Goal: Task Accomplishment & Management: Use online tool/utility

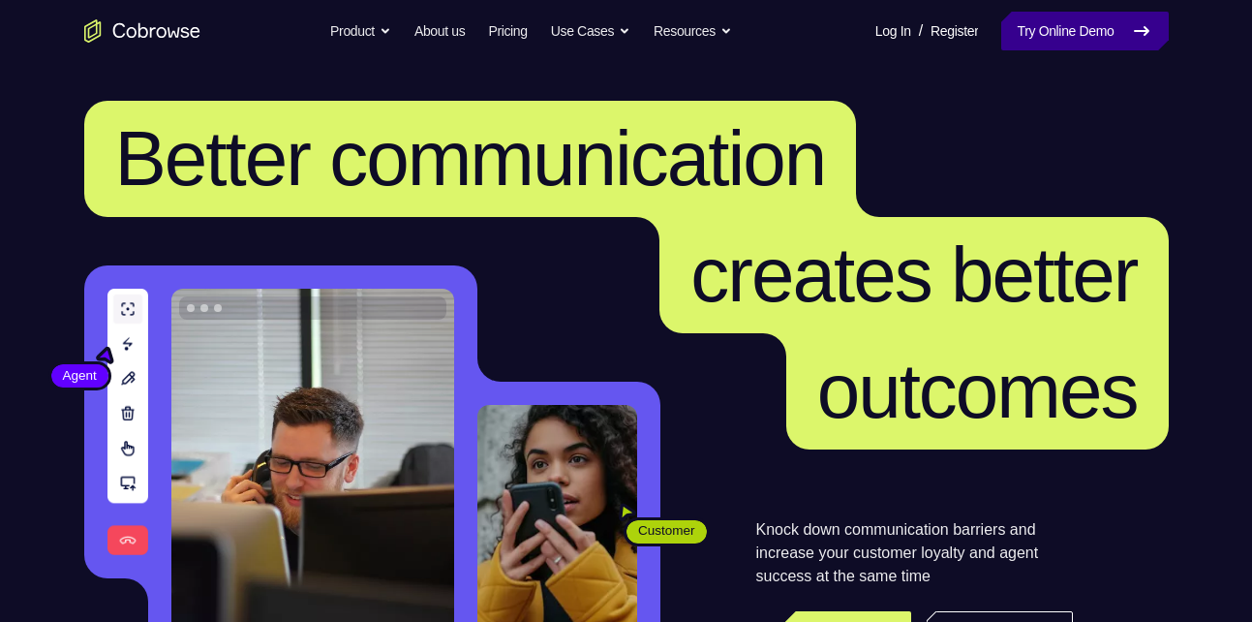
click at [1050, 31] on link "Try Online Demo" at bounding box center [1085, 31] width 167 height 39
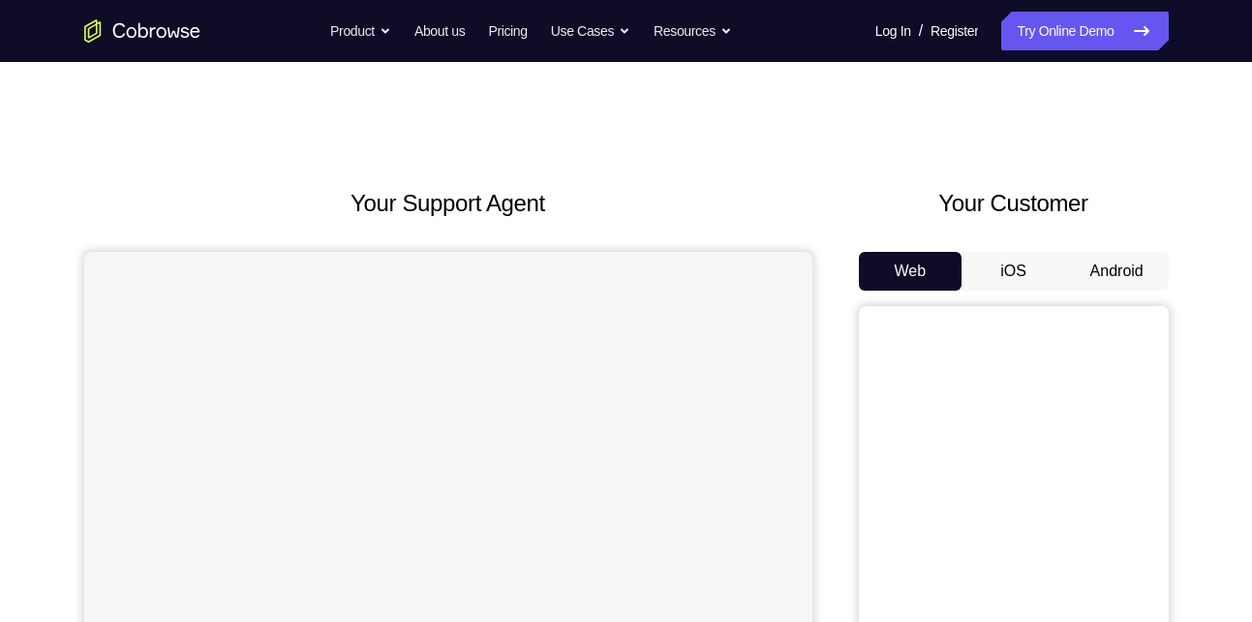
click at [1129, 262] on button "Android" at bounding box center [1117, 271] width 104 height 39
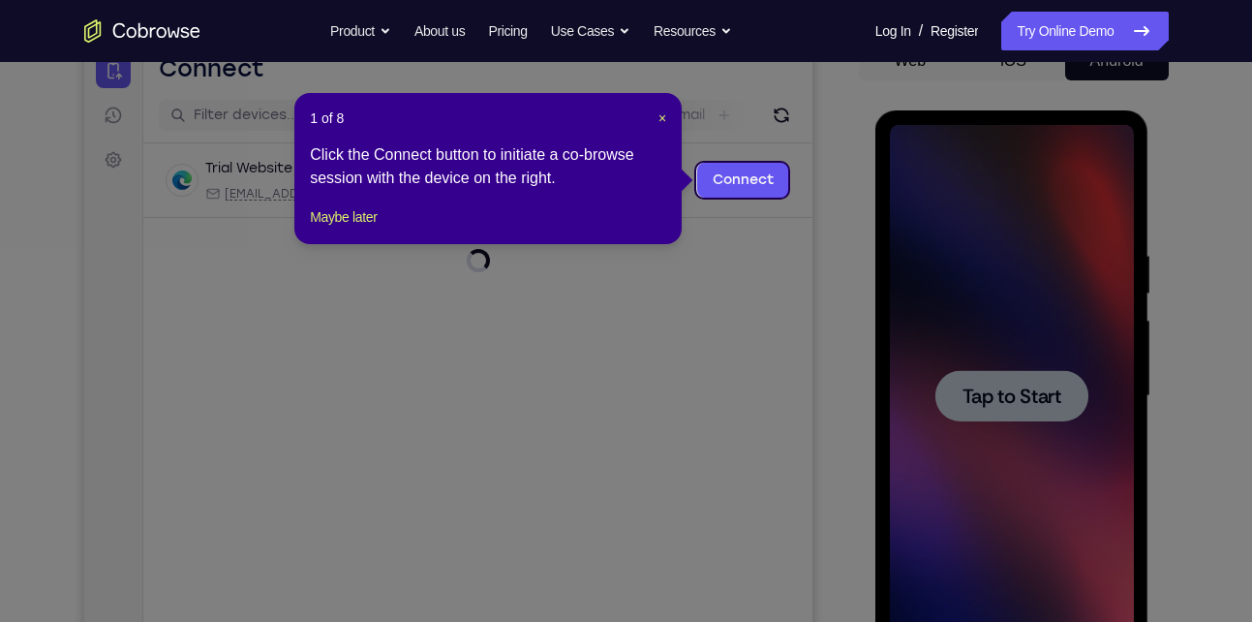
click at [1000, 386] on span "Tap to Start" at bounding box center [1012, 395] width 99 height 19
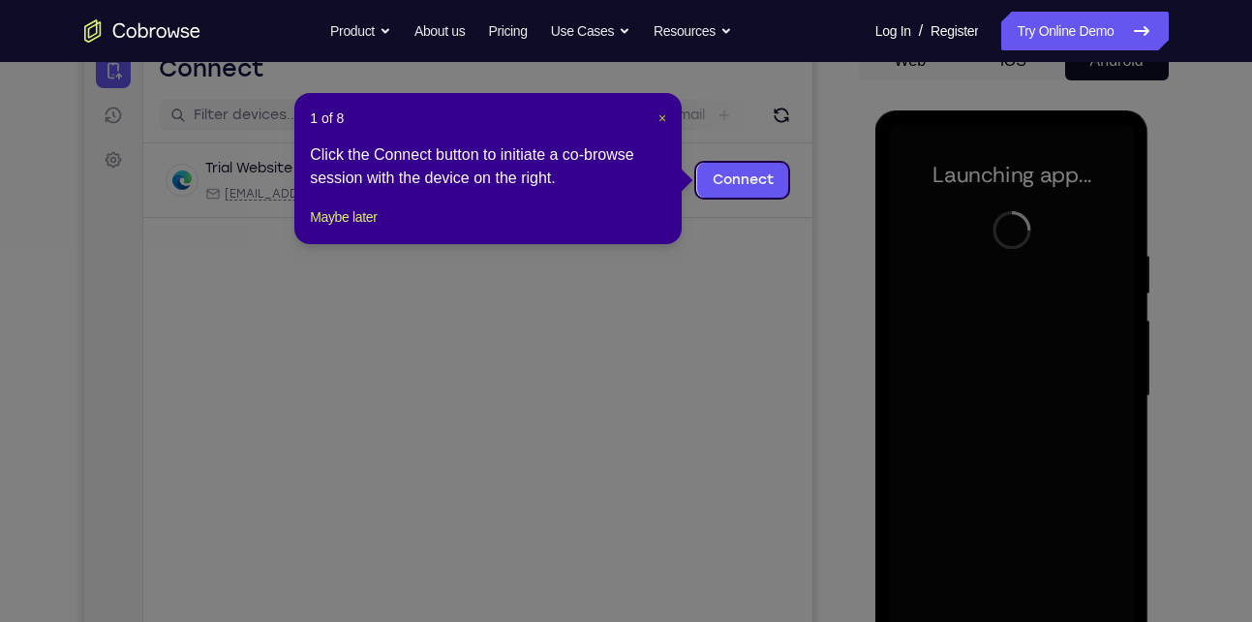
click at [663, 118] on span "×" at bounding box center [663, 117] width 8 height 15
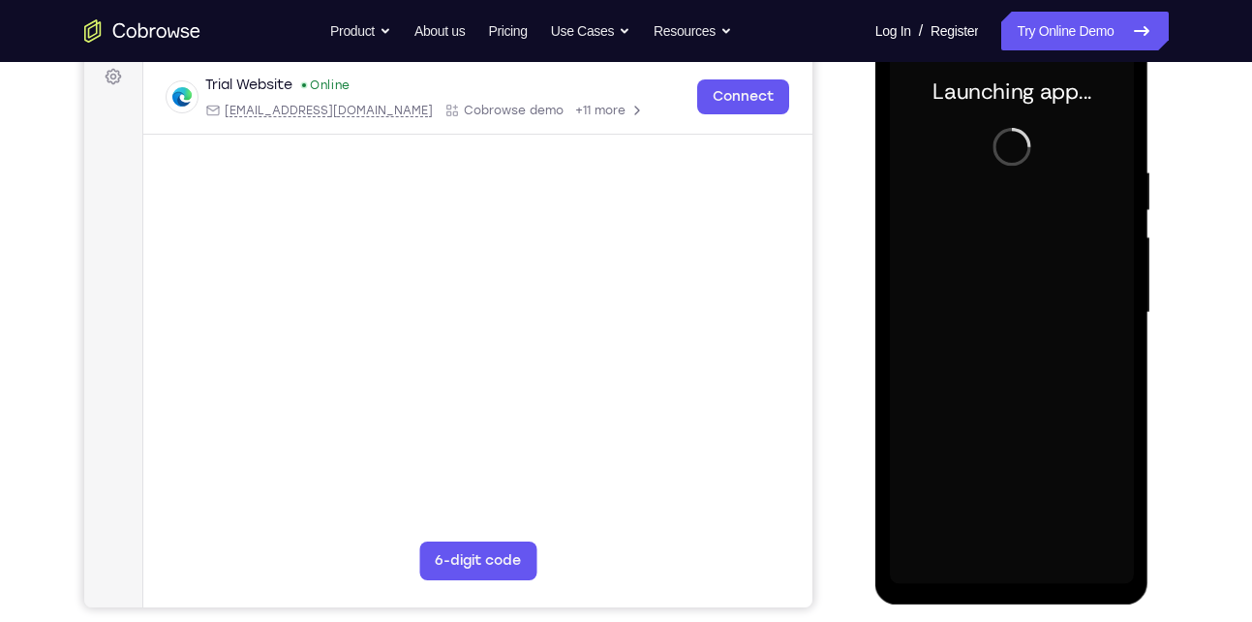
scroll to position [299, 0]
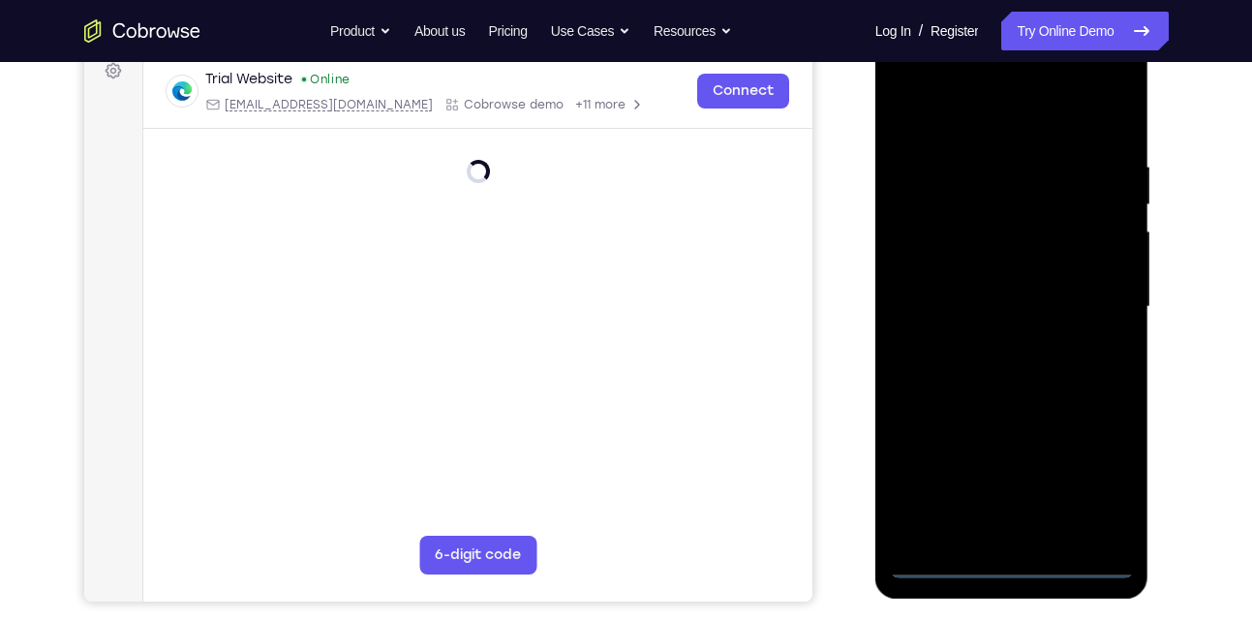
click at [1003, 569] on div at bounding box center [1012, 307] width 244 height 542
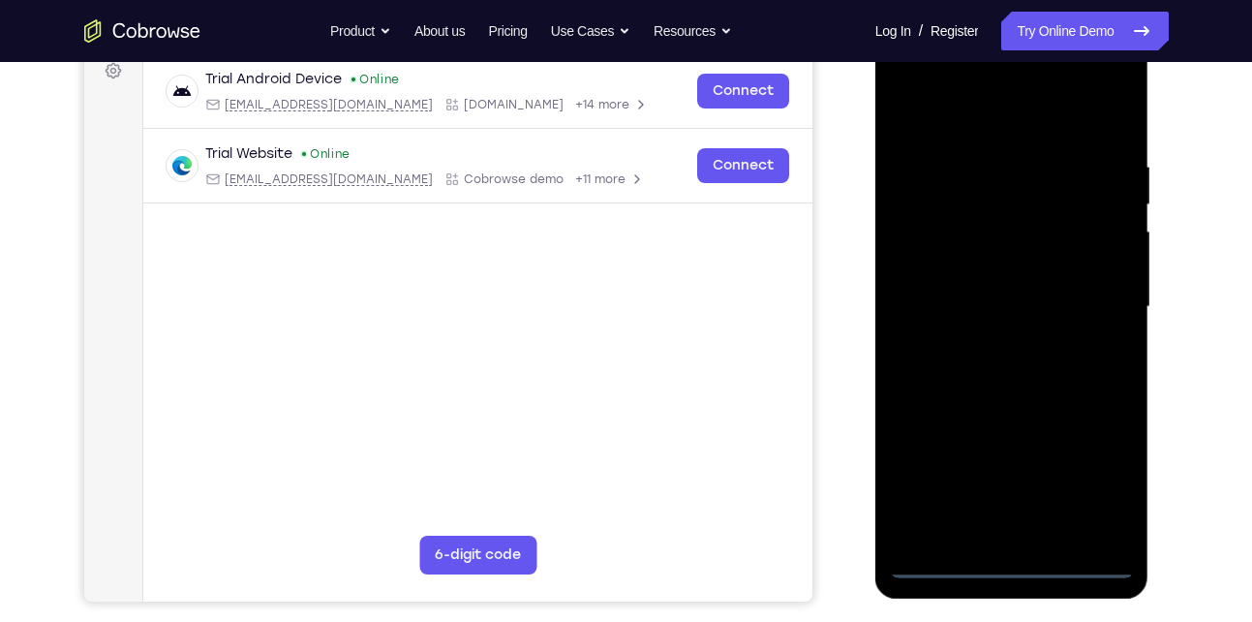
click at [1097, 470] on div at bounding box center [1012, 307] width 244 height 542
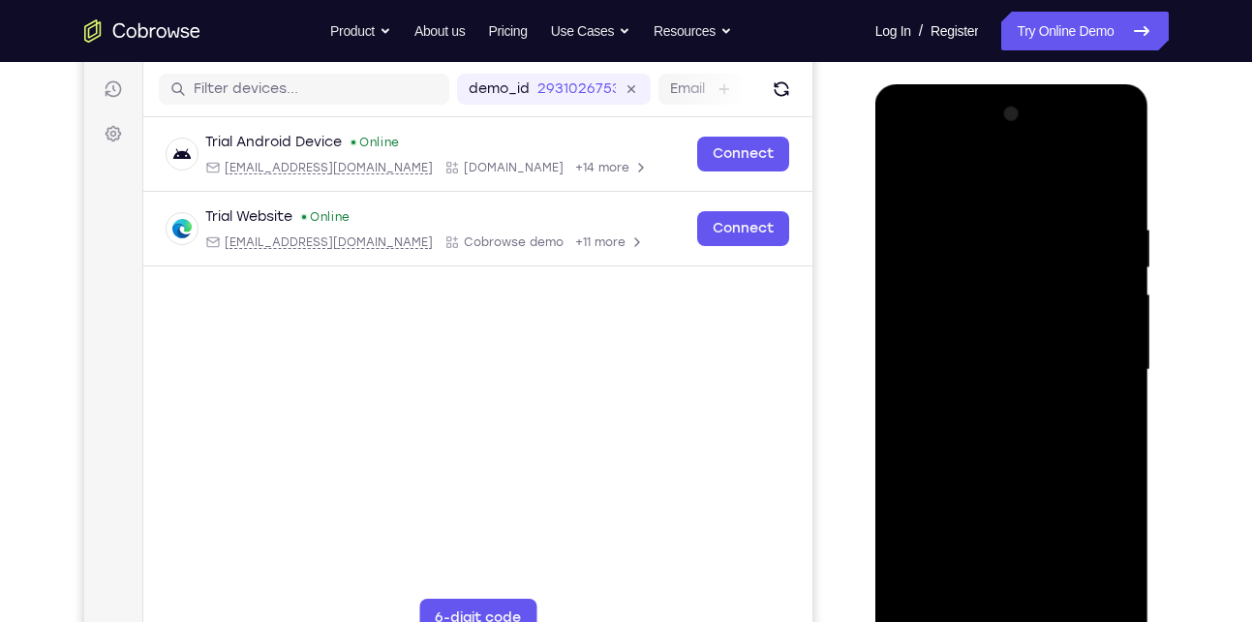
scroll to position [267, 0]
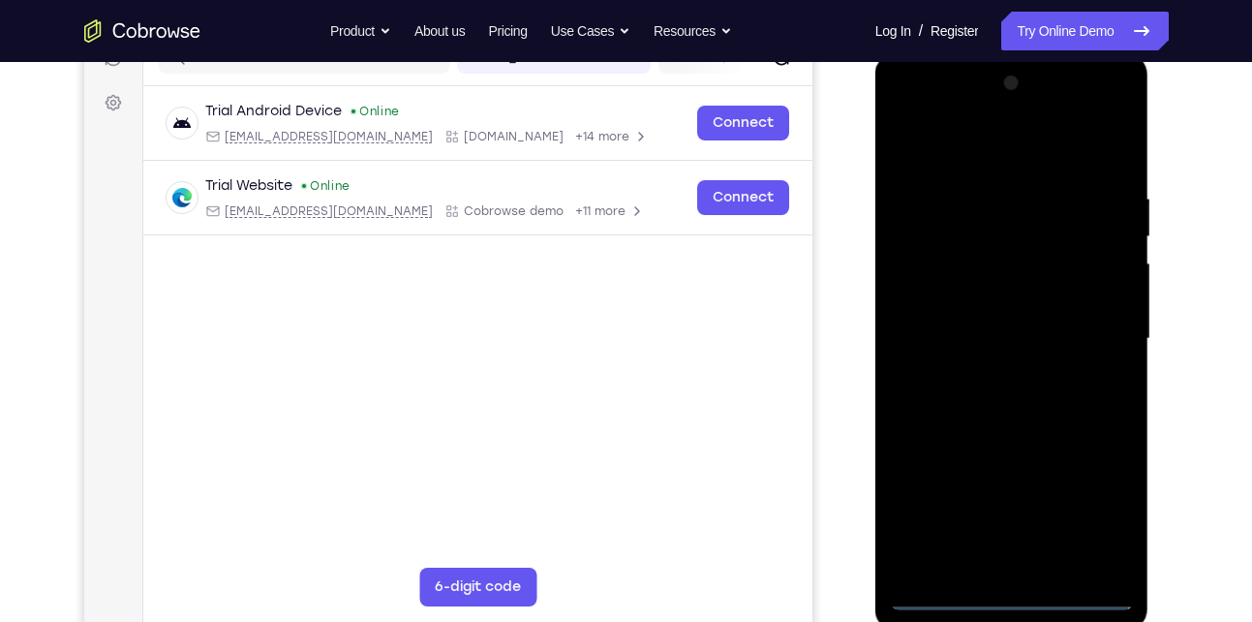
click at [992, 164] on div at bounding box center [1012, 339] width 244 height 542
click at [1101, 344] on div at bounding box center [1012, 339] width 244 height 542
click at [987, 375] on div at bounding box center [1012, 339] width 244 height 542
click at [990, 329] on div at bounding box center [1012, 339] width 244 height 542
click at [978, 294] on div at bounding box center [1012, 339] width 244 height 542
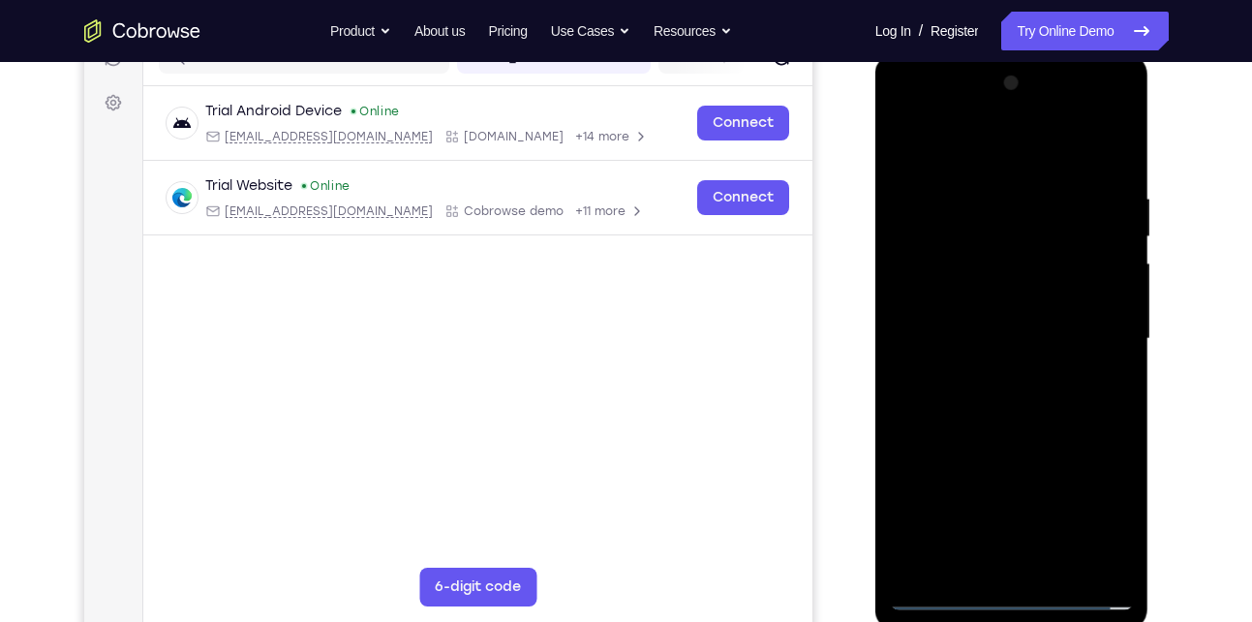
click at [955, 337] on div at bounding box center [1012, 339] width 244 height 542
click at [953, 395] on div at bounding box center [1012, 339] width 244 height 542
click at [1109, 163] on div at bounding box center [1012, 339] width 244 height 542
click at [1062, 564] on div at bounding box center [1012, 339] width 244 height 542
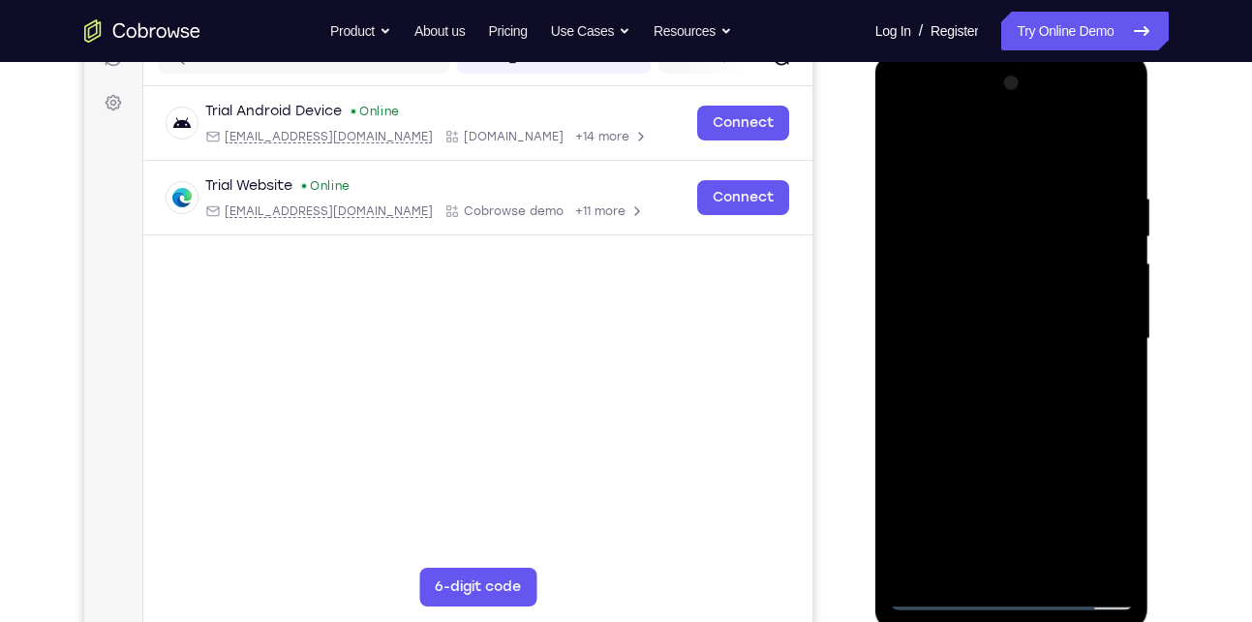
click at [1056, 448] on div at bounding box center [1012, 339] width 244 height 542
click at [964, 318] on div at bounding box center [1012, 339] width 244 height 542
click at [983, 457] on div at bounding box center [1012, 339] width 244 height 542
click at [1029, 200] on div at bounding box center [1012, 339] width 244 height 542
click at [1002, 569] on div at bounding box center [1012, 339] width 244 height 542
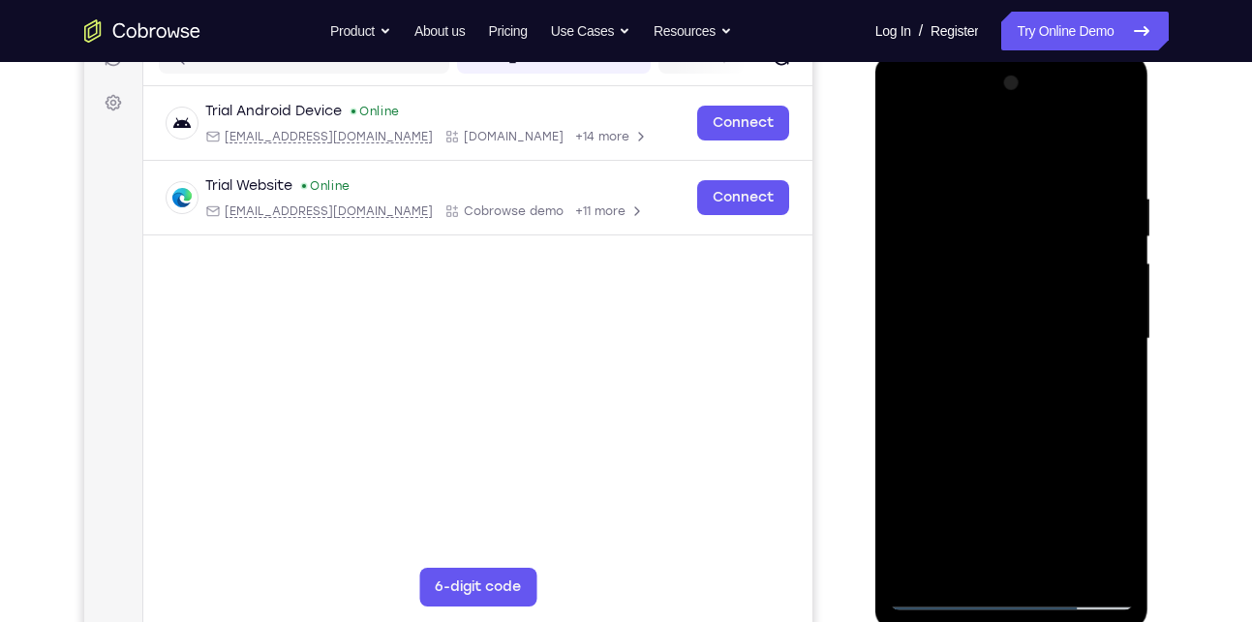
click at [1108, 392] on div at bounding box center [1012, 339] width 244 height 542
click at [909, 155] on div at bounding box center [1012, 339] width 244 height 542
click at [905, 130] on div at bounding box center [1012, 339] width 244 height 542
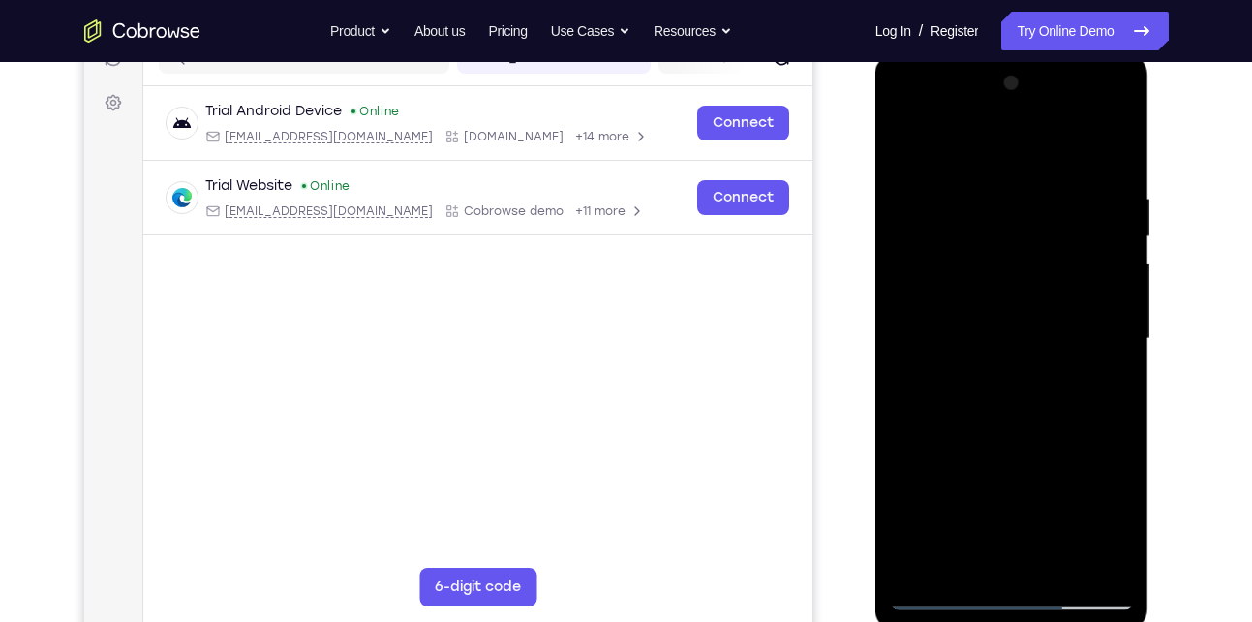
click at [905, 141] on div at bounding box center [1012, 339] width 244 height 542
click at [992, 195] on div at bounding box center [1012, 339] width 244 height 542
click at [931, 284] on div at bounding box center [1012, 339] width 244 height 542
click at [996, 200] on div at bounding box center [1012, 339] width 244 height 542
click at [1132, 319] on div at bounding box center [1012, 339] width 244 height 542
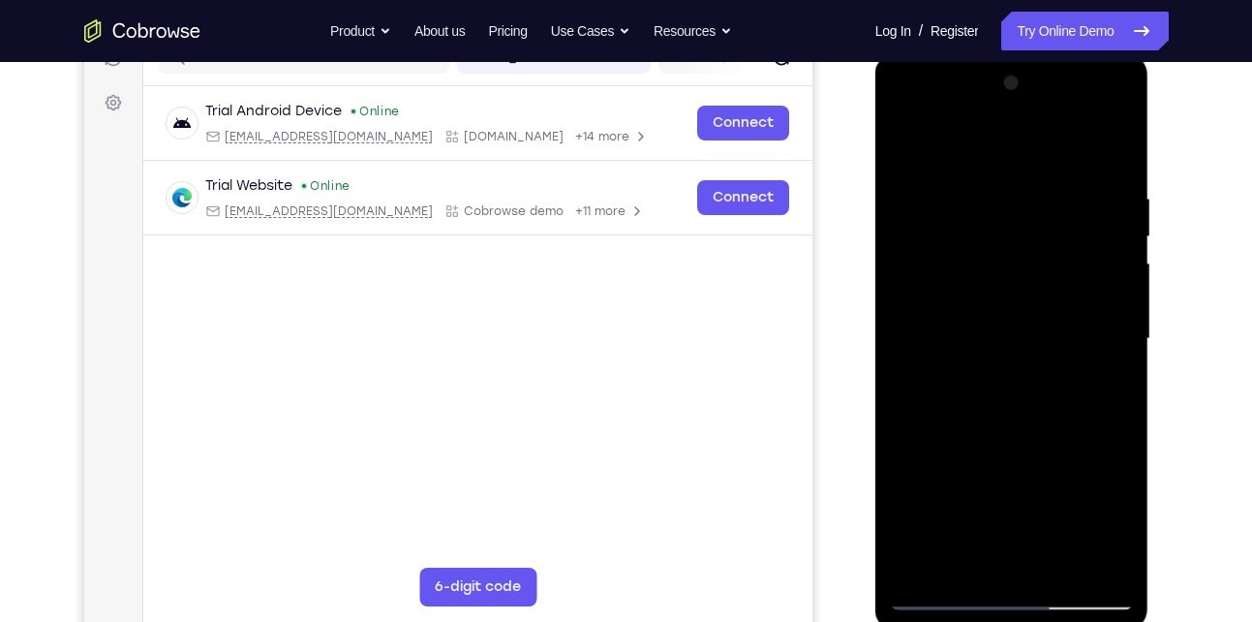
click at [1122, 322] on div at bounding box center [1012, 339] width 244 height 542
click at [1084, 556] on div at bounding box center [1012, 339] width 244 height 542
click at [1105, 155] on div at bounding box center [1012, 339] width 244 height 542
click at [1117, 139] on div at bounding box center [1012, 339] width 244 height 542
click at [1052, 173] on div at bounding box center [1012, 339] width 244 height 542
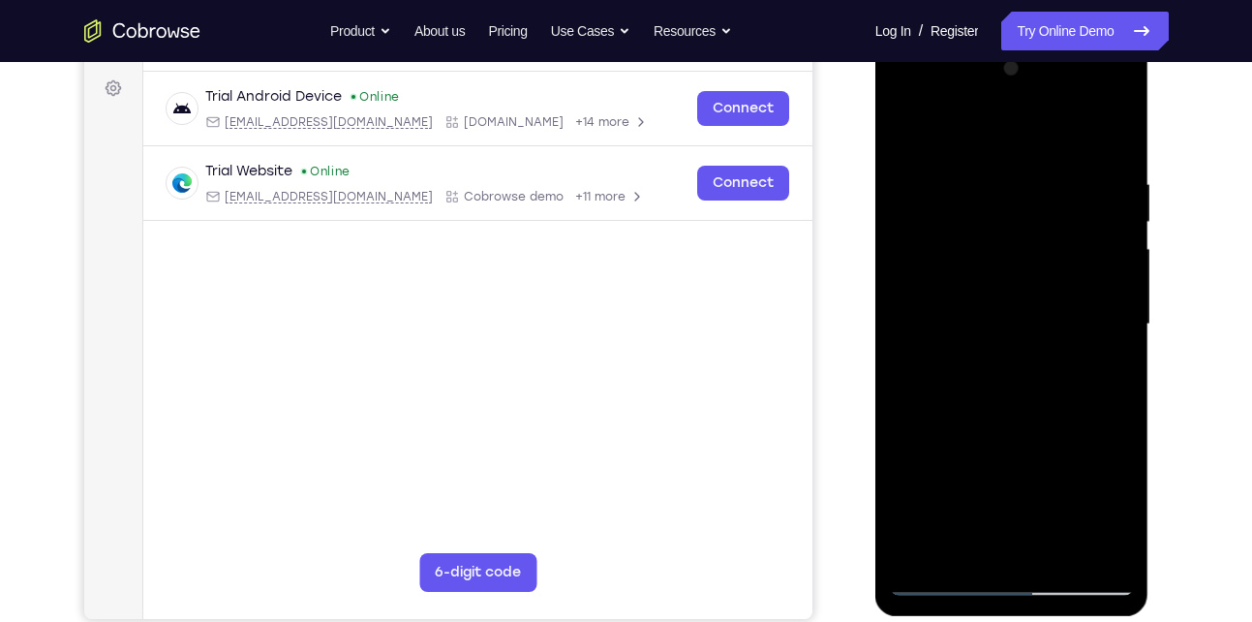
scroll to position [278, 0]
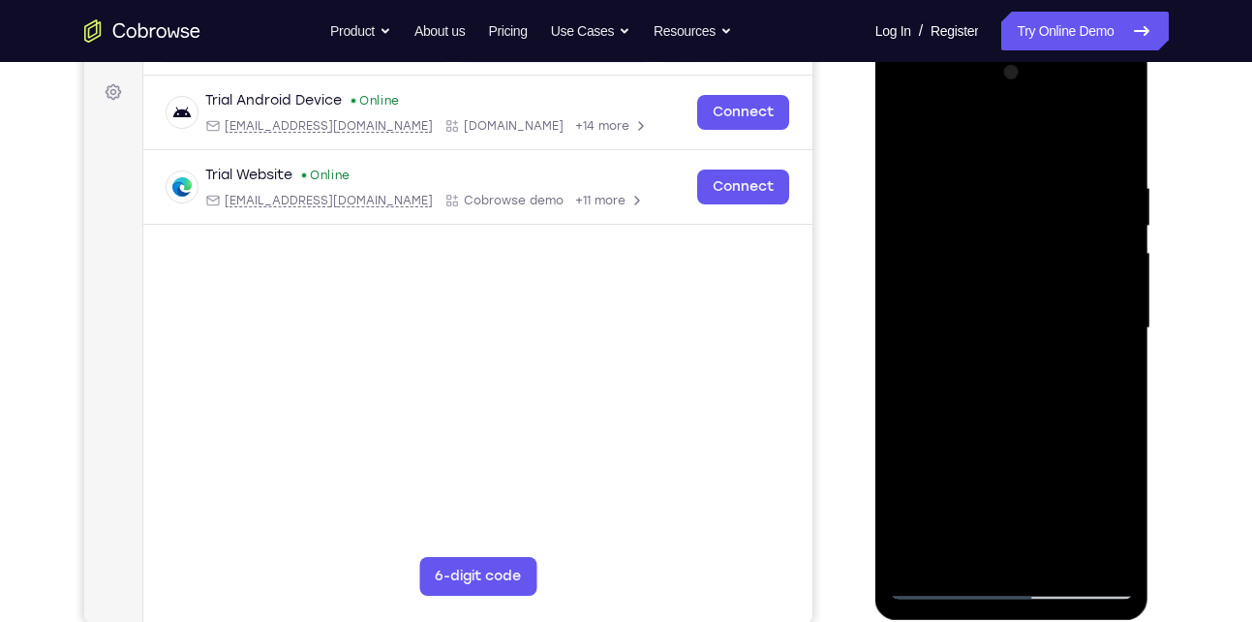
drag, startPoint x: 961, startPoint y: 395, endPoint x: 956, endPoint y: 276, distance: 119.2
drag, startPoint x: 956, startPoint y: 276, endPoint x: 1120, endPoint y: 210, distance: 176.4
click at [1120, 210] on div at bounding box center [1012, 328] width 244 height 542
drag, startPoint x: 981, startPoint y: 395, endPoint x: 997, endPoint y: 245, distance: 150.9
click at [997, 245] on div at bounding box center [1012, 328] width 244 height 542
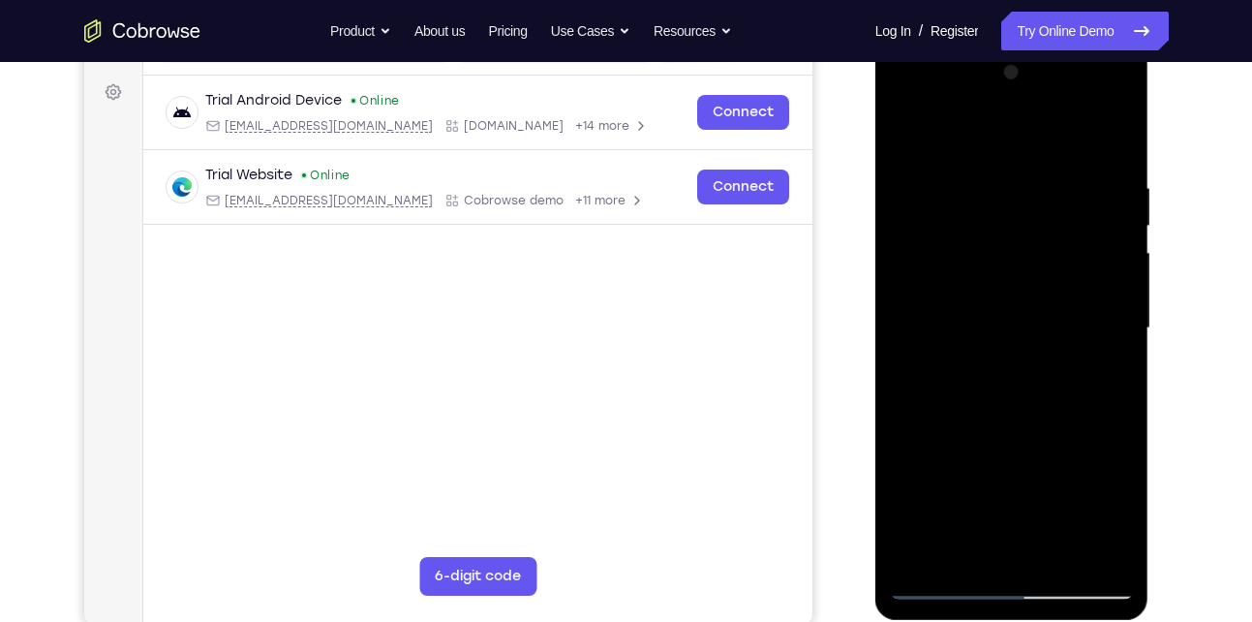
drag, startPoint x: 969, startPoint y: 422, endPoint x: 972, endPoint y: 304, distance: 118.2
click at [972, 304] on div at bounding box center [1012, 328] width 244 height 542
drag, startPoint x: 973, startPoint y: 411, endPoint x: 967, endPoint y: 247, distance: 163.8
click at [967, 247] on div at bounding box center [1012, 328] width 244 height 542
drag, startPoint x: 957, startPoint y: 467, endPoint x: 971, endPoint y: 300, distance: 167.1
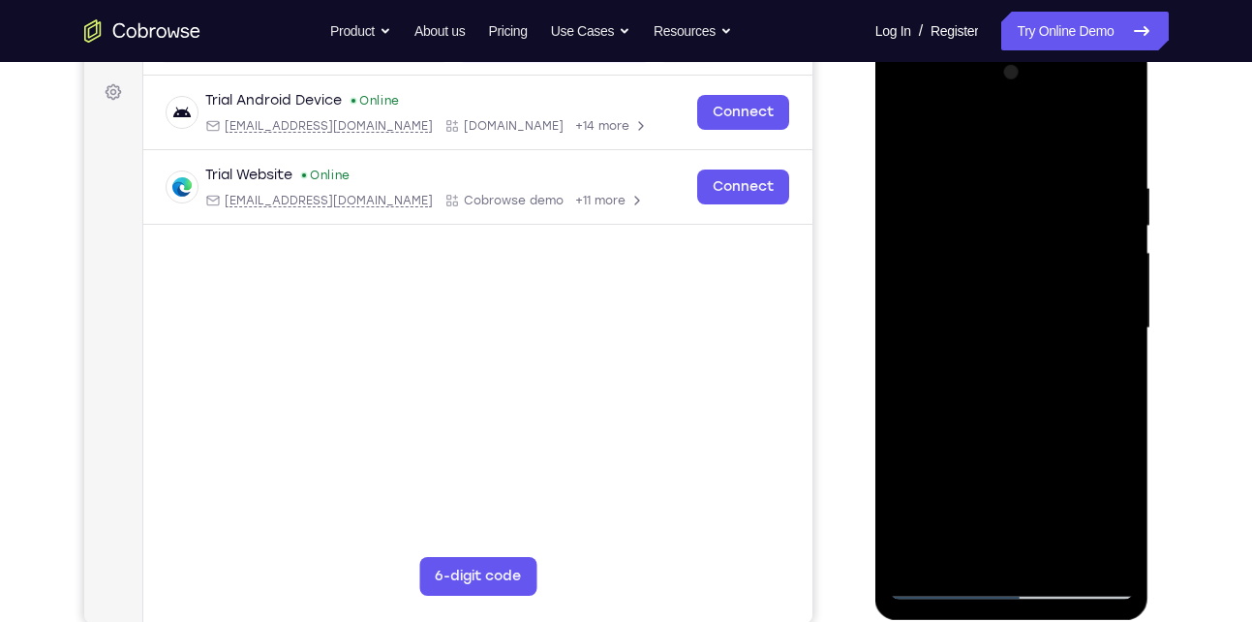
click at [971, 300] on div at bounding box center [1012, 328] width 244 height 542
click at [941, 324] on div at bounding box center [1012, 328] width 244 height 542
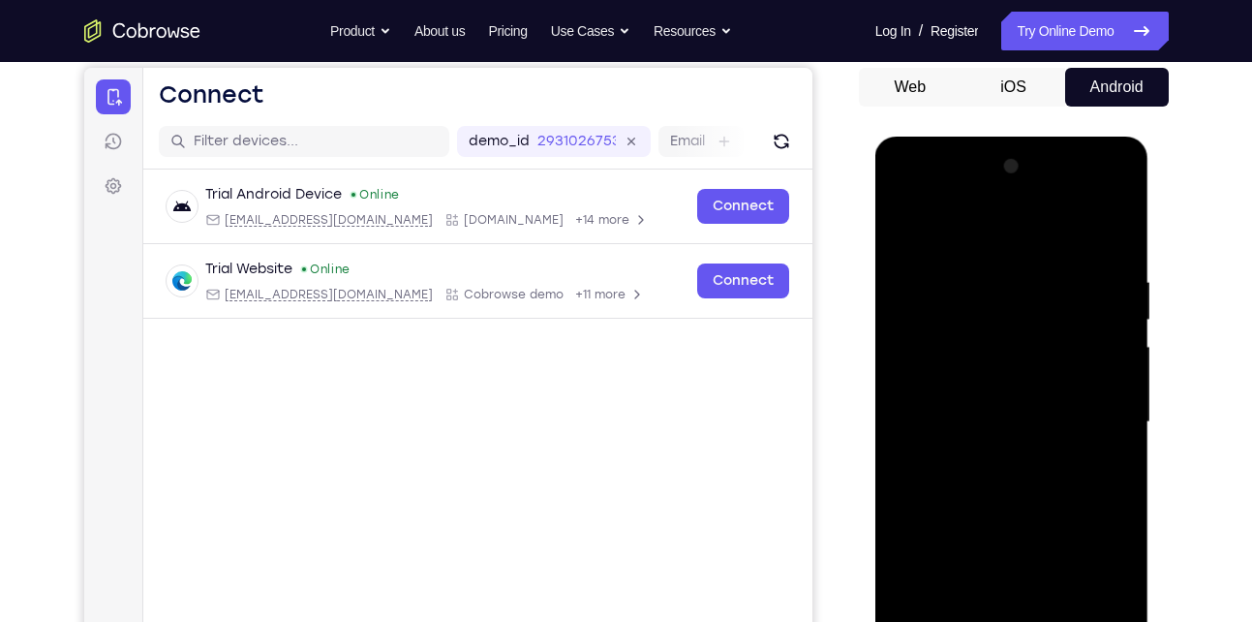
scroll to position [183, 0]
click at [999, 229] on div at bounding box center [1012, 423] width 244 height 542
click at [1011, 229] on div at bounding box center [1012, 423] width 244 height 542
click at [940, 229] on div at bounding box center [1012, 423] width 244 height 542
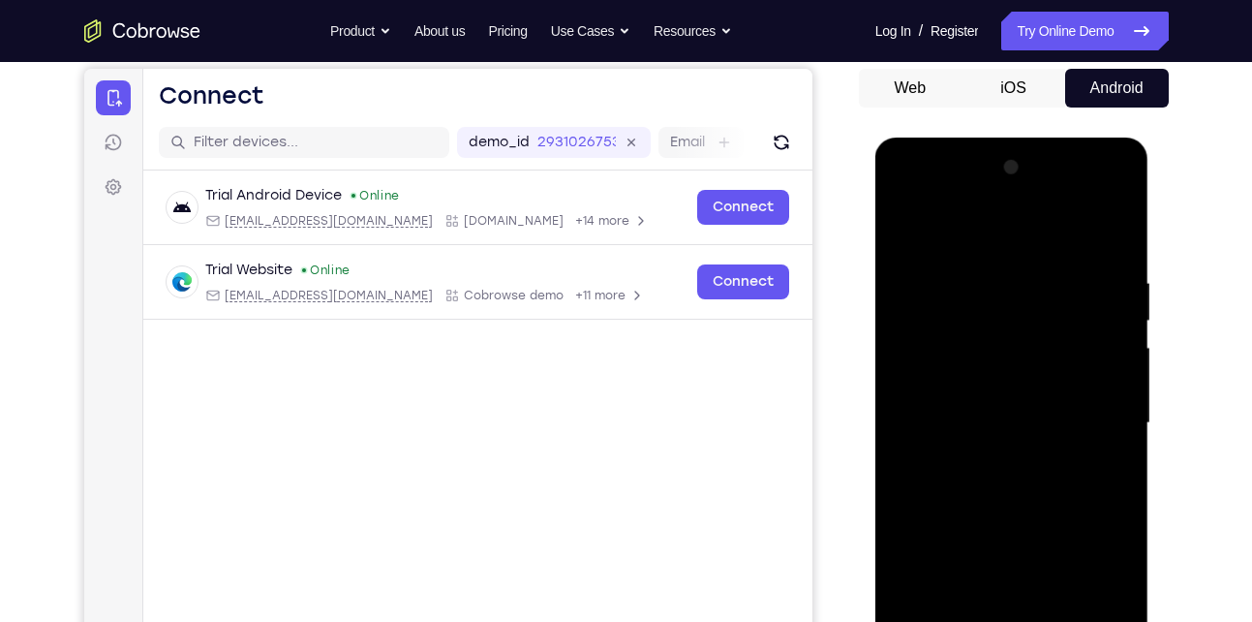
click at [905, 228] on div at bounding box center [1012, 423] width 244 height 542
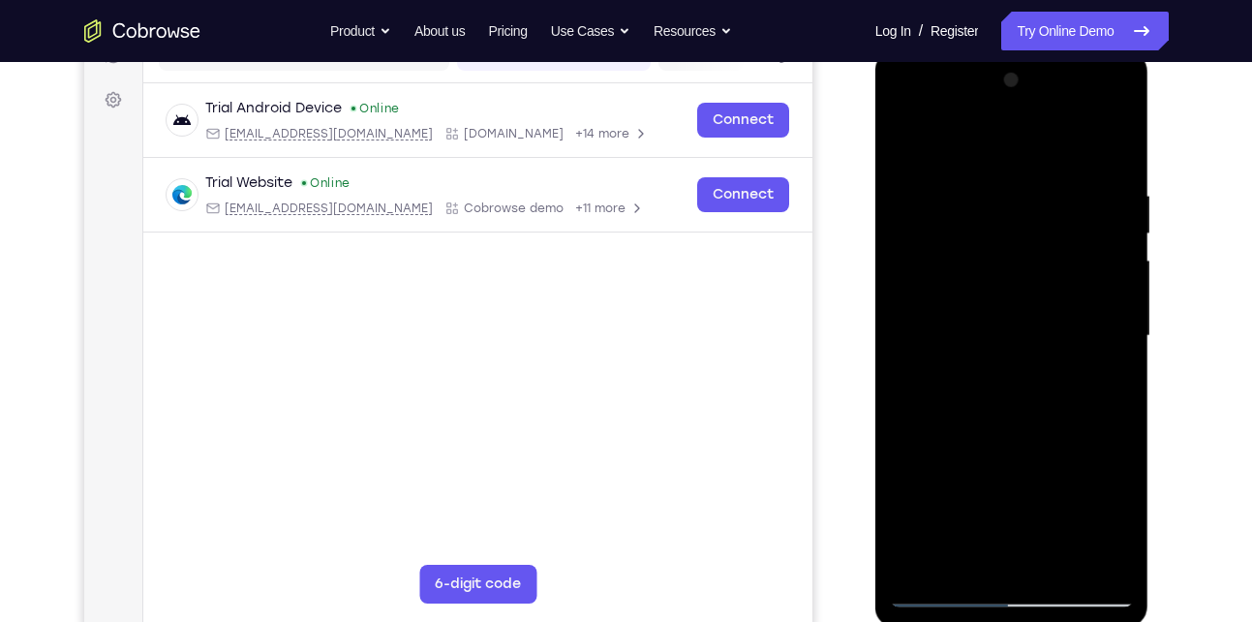
scroll to position [271, 0]
drag, startPoint x: 953, startPoint y: 293, endPoint x: 953, endPoint y: 226, distance: 67.8
drag, startPoint x: 953, startPoint y: 226, endPoint x: 1002, endPoint y: 374, distance: 156.2
click at [1002, 374] on div at bounding box center [1012, 335] width 244 height 542
drag, startPoint x: 1002, startPoint y: 374, endPoint x: 1002, endPoint y: 305, distance: 68.8
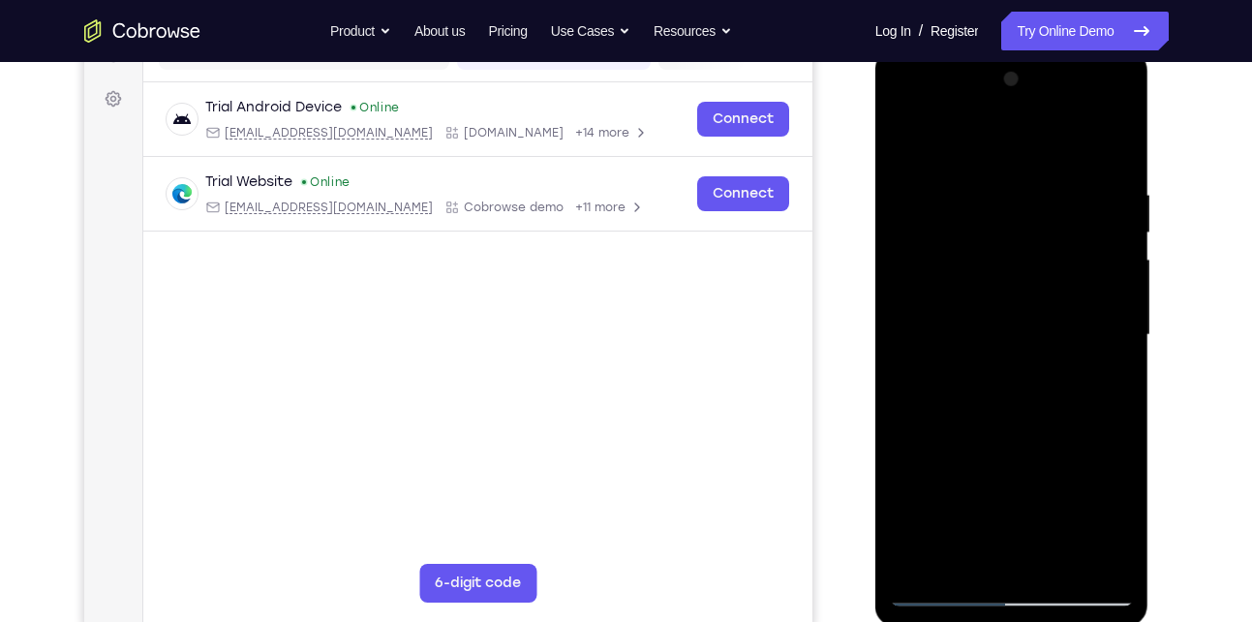
click at [1002, 305] on div at bounding box center [1012, 335] width 244 height 542
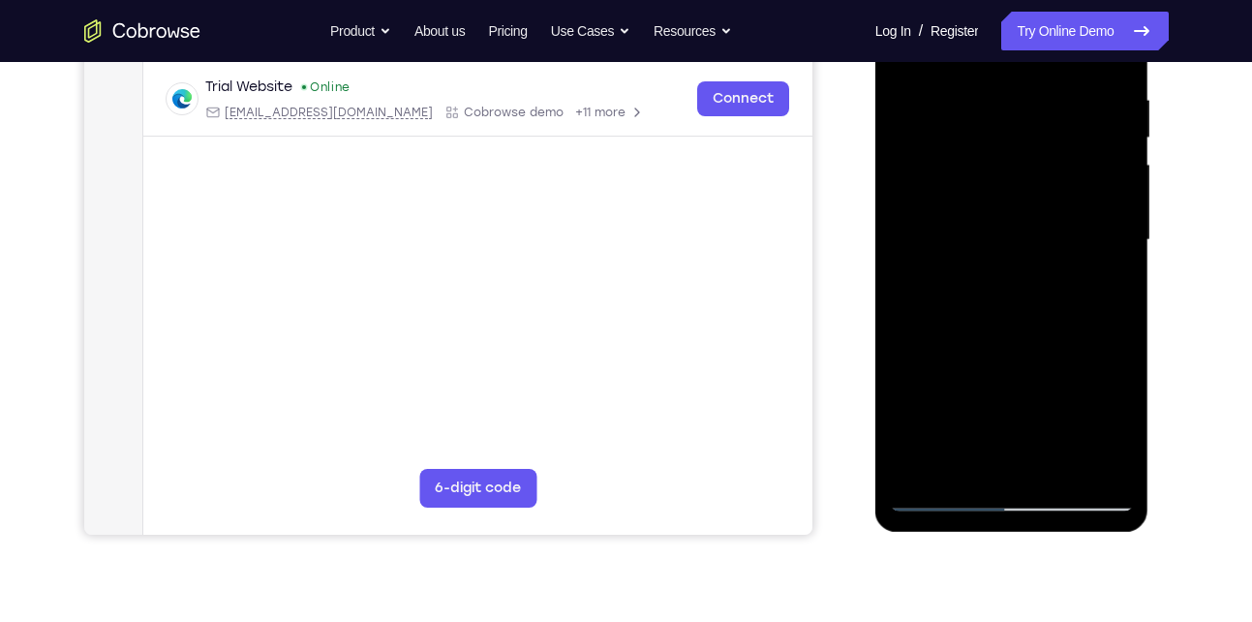
scroll to position [371, 0]
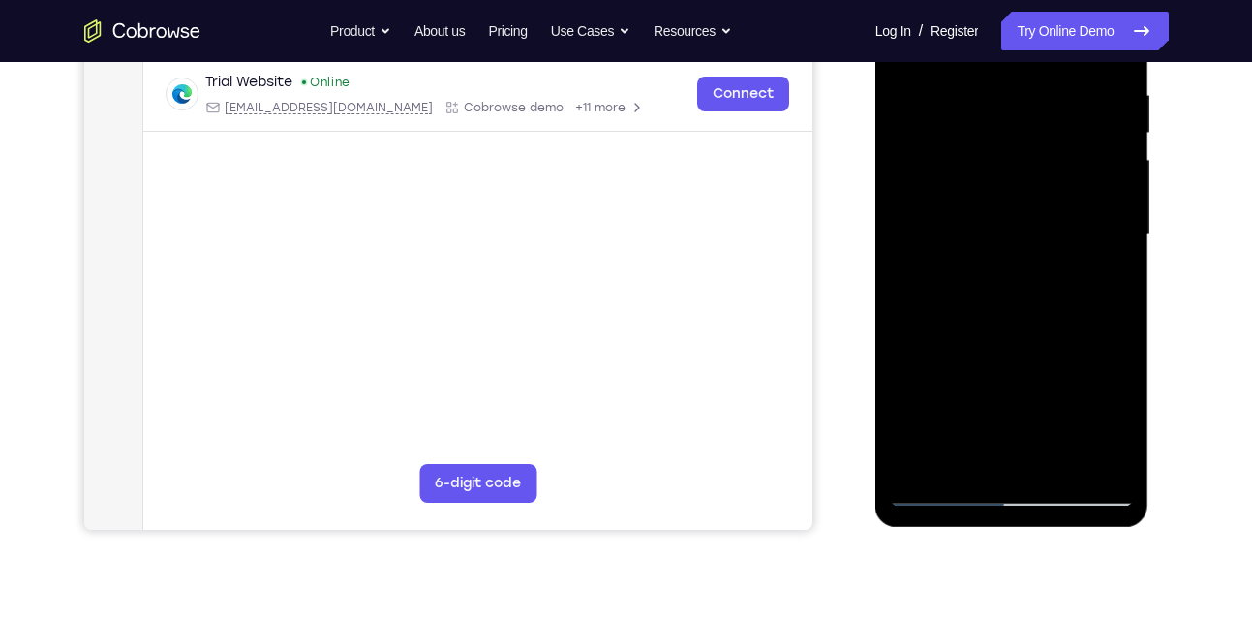
click at [1063, 470] on div at bounding box center [1012, 235] width 244 height 542
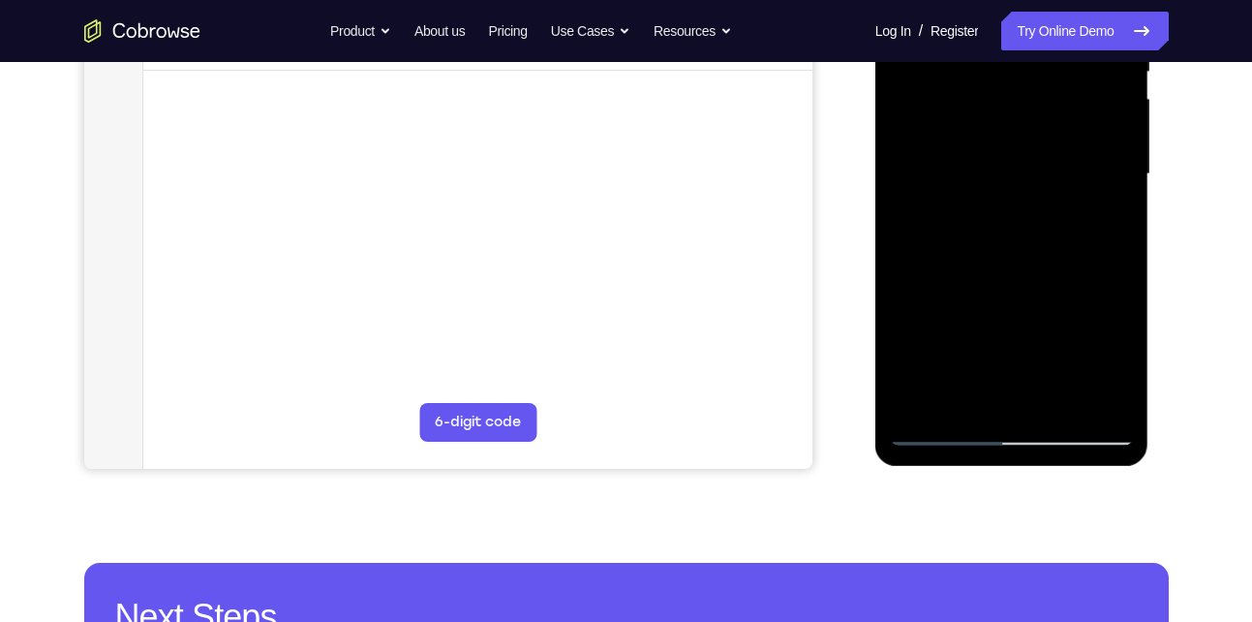
scroll to position [433, 0]
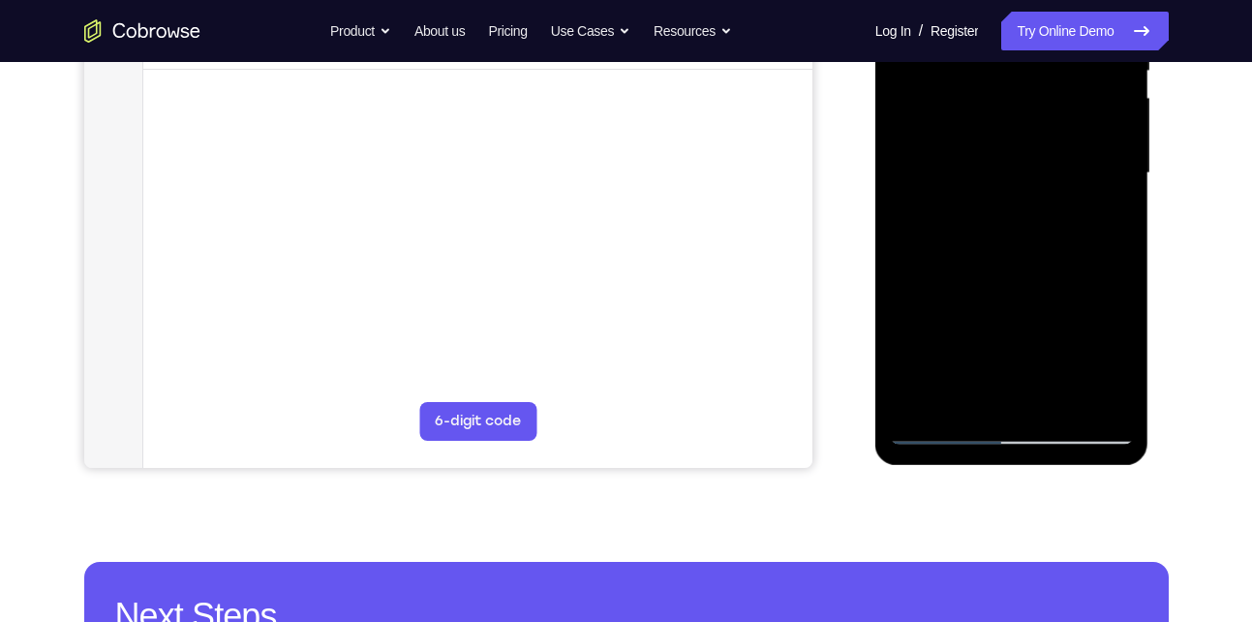
click at [960, 436] on div at bounding box center [1012, 173] width 244 height 542
click at [1067, 405] on div at bounding box center [1012, 173] width 244 height 542
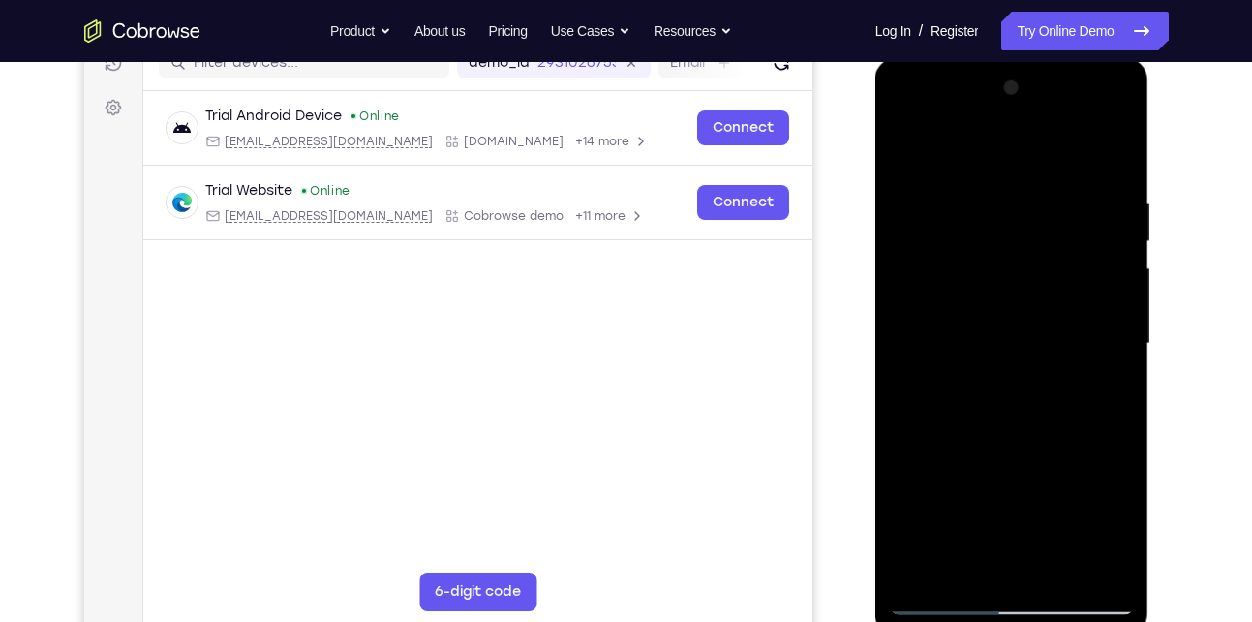
scroll to position [261, 0]
click at [1101, 299] on div at bounding box center [1012, 346] width 244 height 542
click at [965, 186] on div at bounding box center [1012, 346] width 244 height 542
click at [912, 150] on div at bounding box center [1012, 346] width 244 height 542
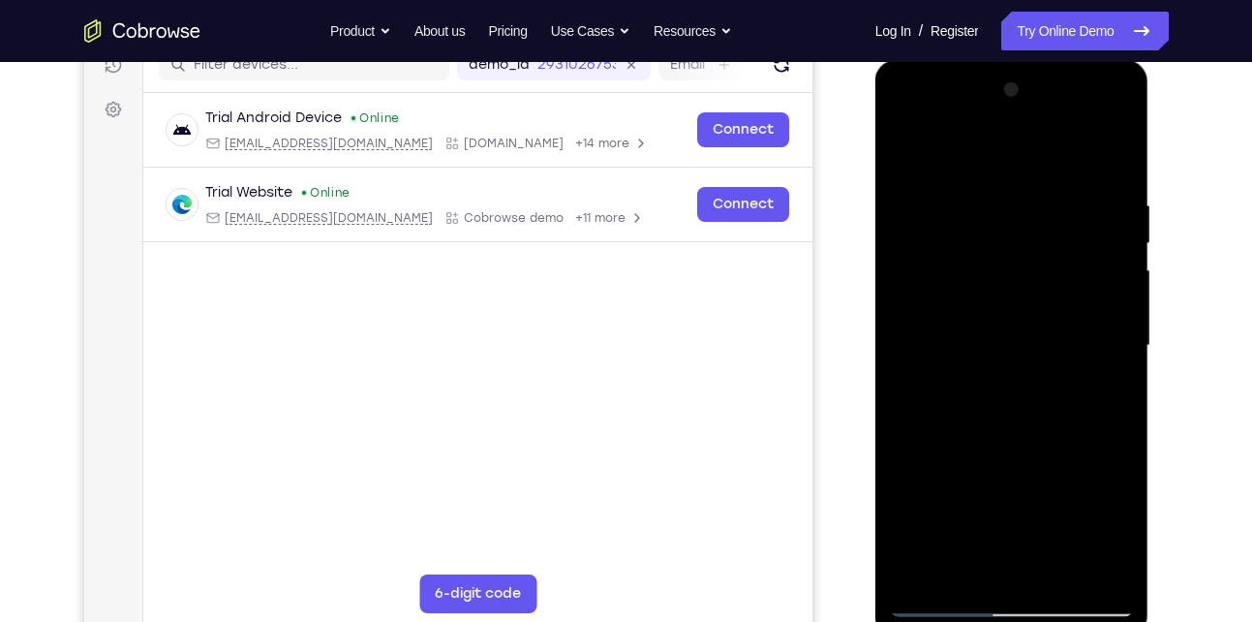
click at [917, 156] on div at bounding box center [1012, 346] width 244 height 542
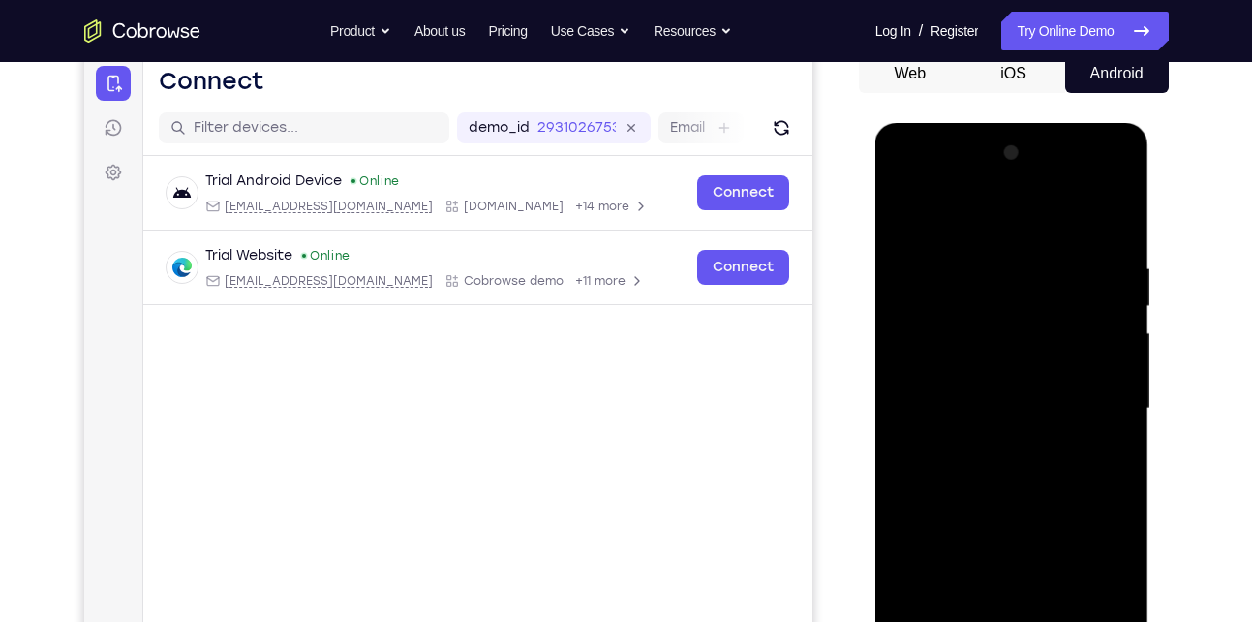
scroll to position [195, 0]
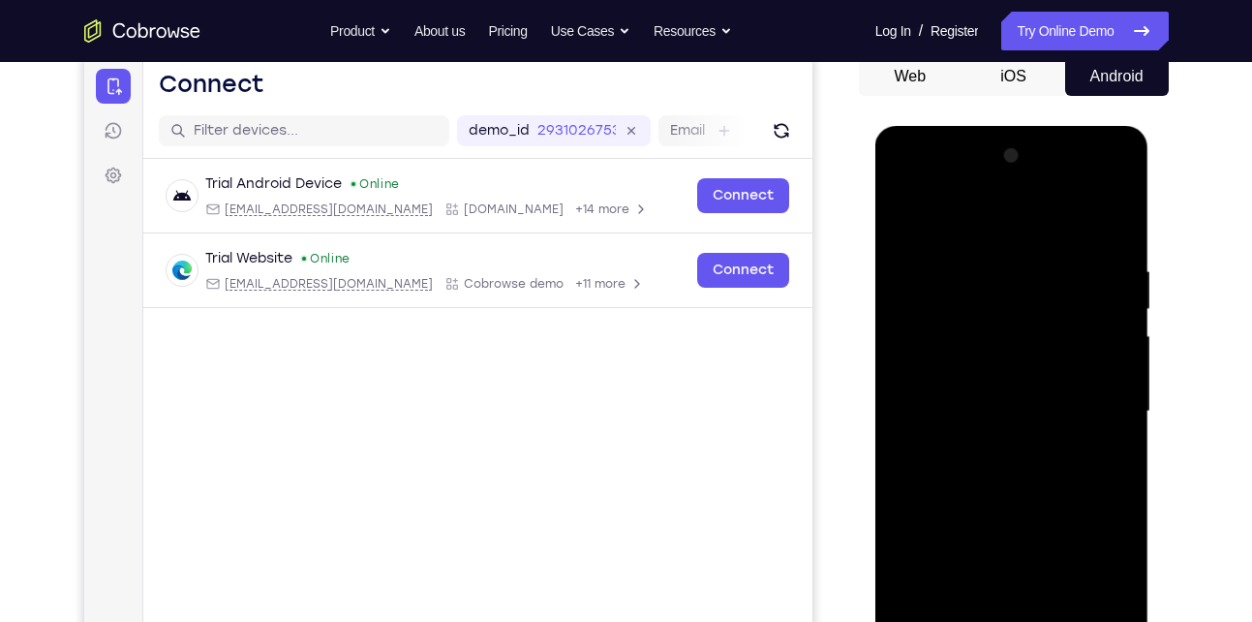
click at [1115, 214] on div at bounding box center [1012, 411] width 244 height 542
click at [917, 290] on div at bounding box center [1012, 411] width 244 height 542
click at [1111, 223] on div at bounding box center [1012, 411] width 244 height 542
click at [1063, 240] on div at bounding box center [1012, 411] width 244 height 542
drag, startPoint x: 1005, startPoint y: 545, endPoint x: 1008, endPoint y: 328, distance: 217.0
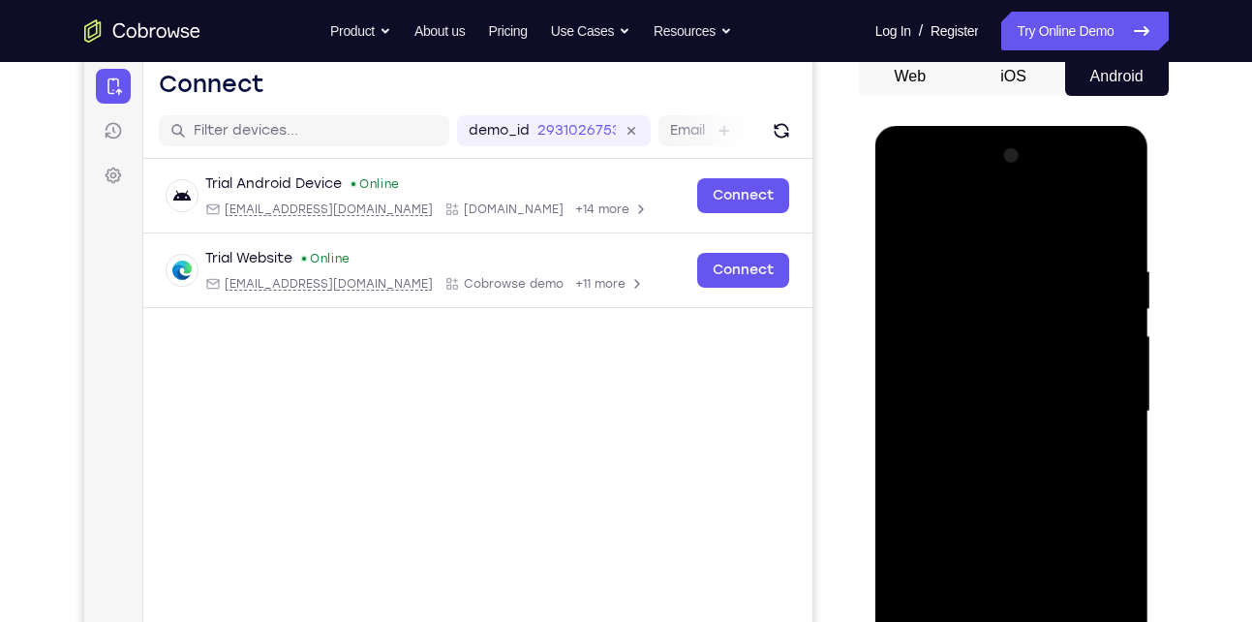
click at [1008, 328] on div at bounding box center [1012, 411] width 244 height 542
drag, startPoint x: 962, startPoint y: 539, endPoint x: 984, endPoint y: 275, distance: 264.4
click at [984, 275] on div at bounding box center [1012, 411] width 244 height 542
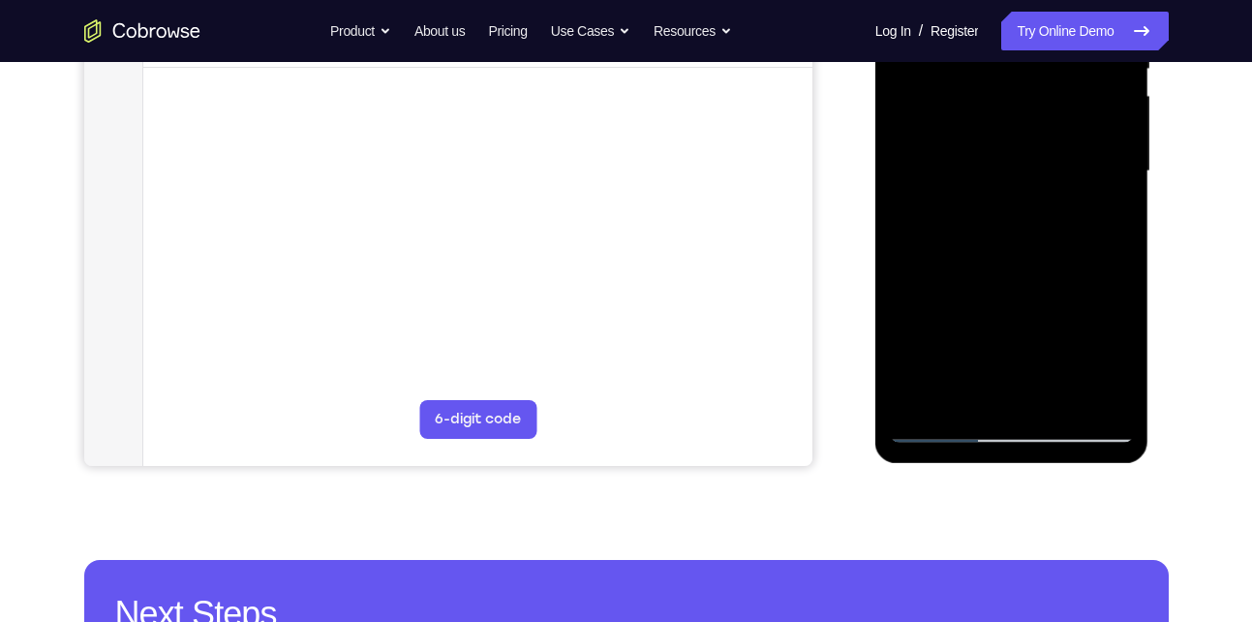
scroll to position [442, 0]
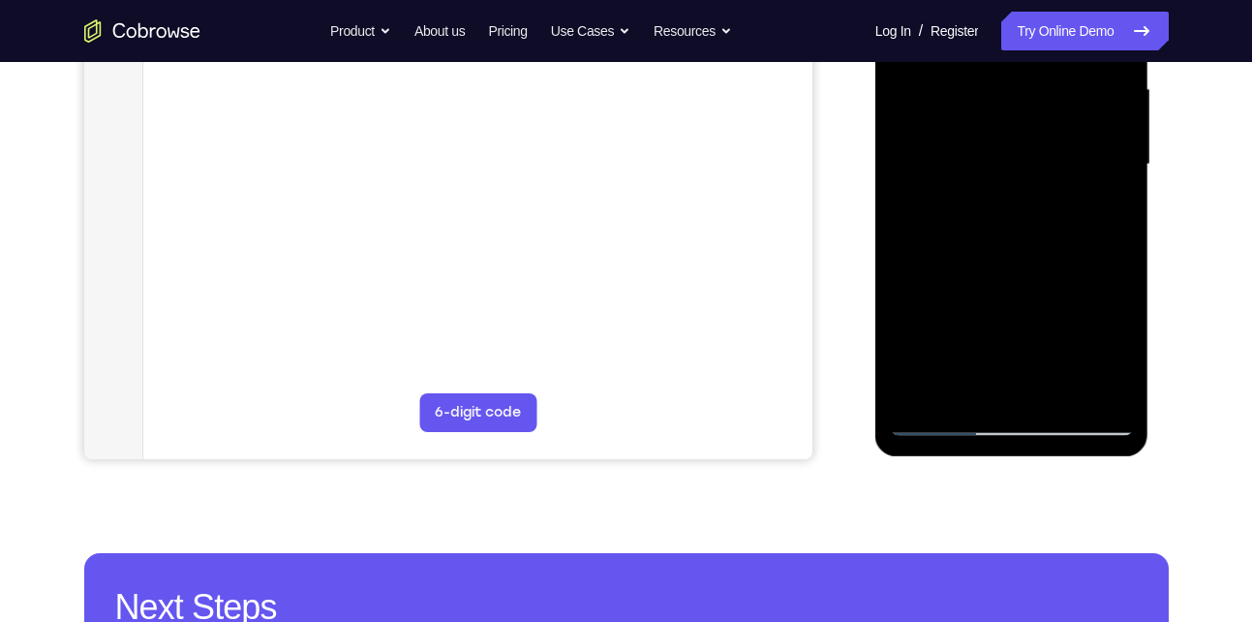
drag, startPoint x: 970, startPoint y: 316, endPoint x: 1004, endPoint y: 117, distance: 201.6
click at [1004, 117] on div at bounding box center [1012, 164] width 244 height 542
drag, startPoint x: 956, startPoint y: 315, endPoint x: 979, endPoint y: 208, distance: 109.0
click at [979, 208] on div at bounding box center [1012, 164] width 244 height 542
click at [908, 396] on div at bounding box center [1012, 164] width 244 height 542
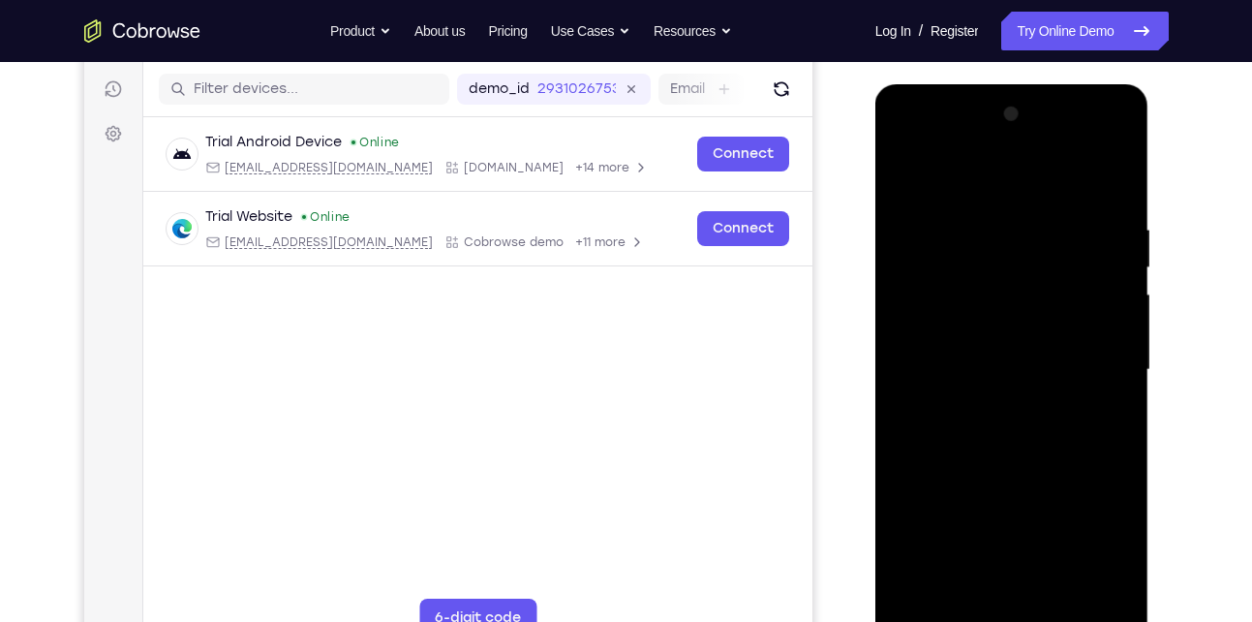
scroll to position [235, 0]
drag, startPoint x: 1031, startPoint y: 250, endPoint x: 1033, endPoint y: 420, distance: 170.5
click at [1033, 420] on div at bounding box center [1012, 371] width 244 height 542
drag, startPoint x: 999, startPoint y: 225, endPoint x: 1083, endPoint y: 281, distance: 101.3
click at [1083, 281] on div at bounding box center [1012, 371] width 244 height 542
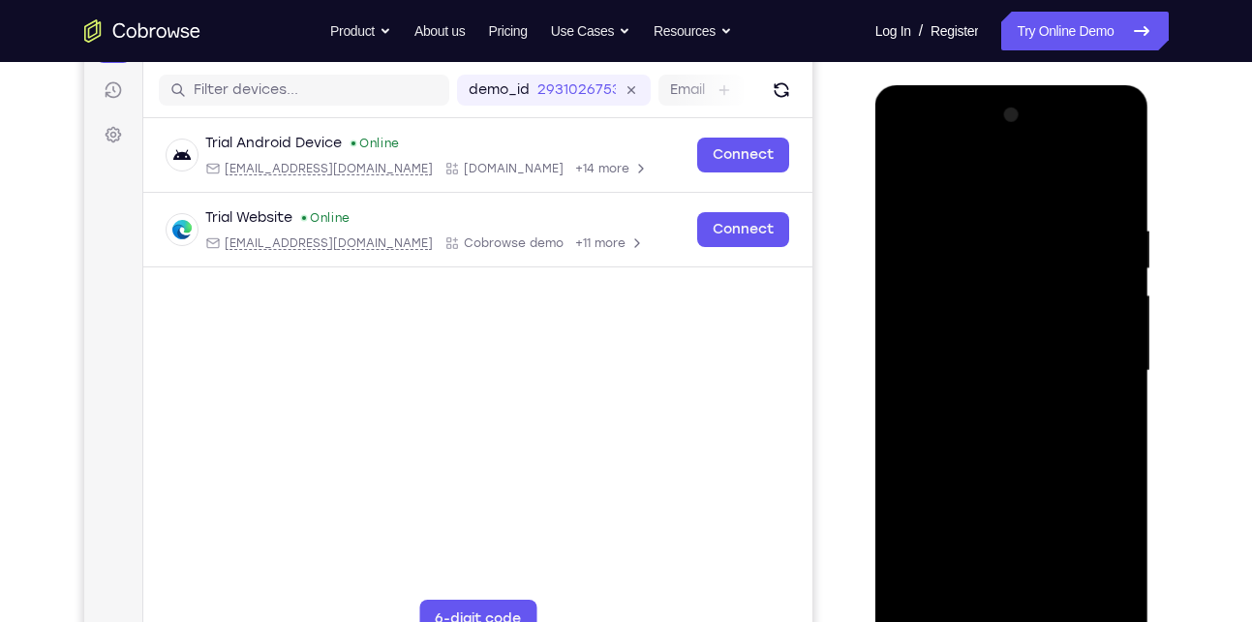
click at [1083, 281] on div at bounding box center [1012, 371] width 244 height 542
click at [1117, 186] on div at bounding box center [1012, 371] width 244 height 542
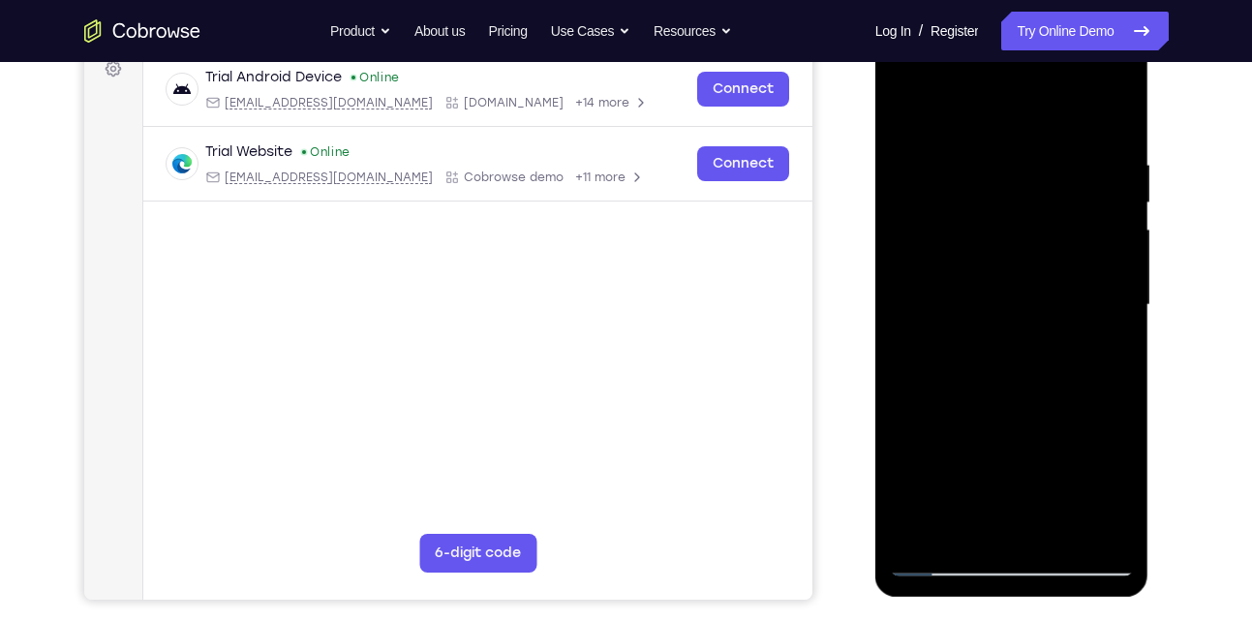
scroll to position [302, 0]
